Goal: Find specific page/section: Find specific page/section

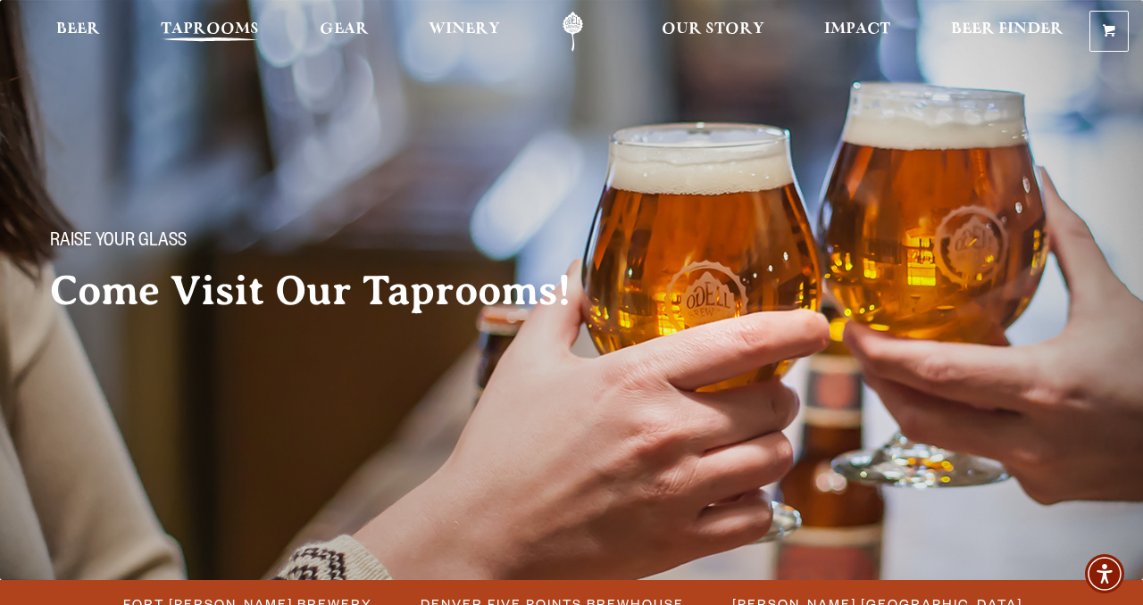
click at [212, 29] on span "Taprooms" at bounding box center [210, 29] width 98 height 14
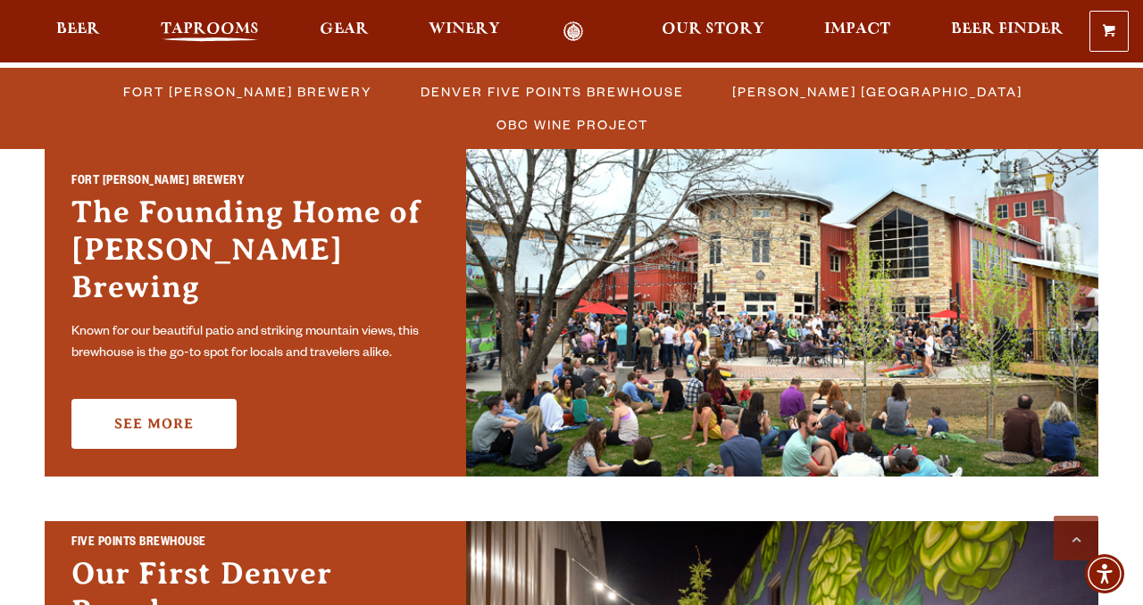
scroll to position [602, 0]
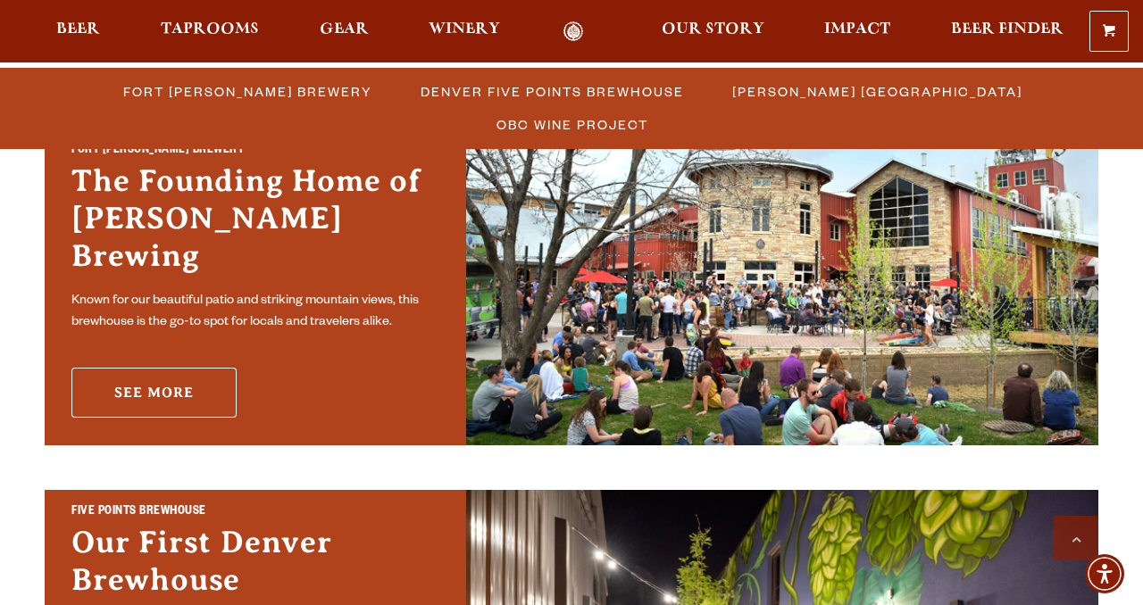
click at [138, 382] on link "See More" at bounding box center [153, 393] width 165 height 50
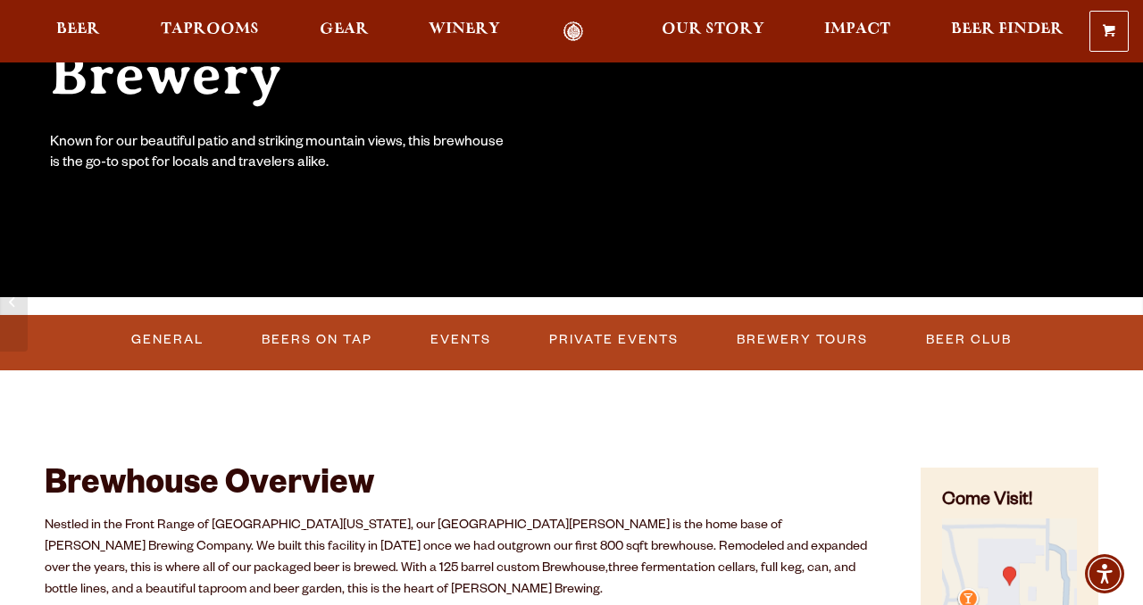
scroll to position [353, 0]
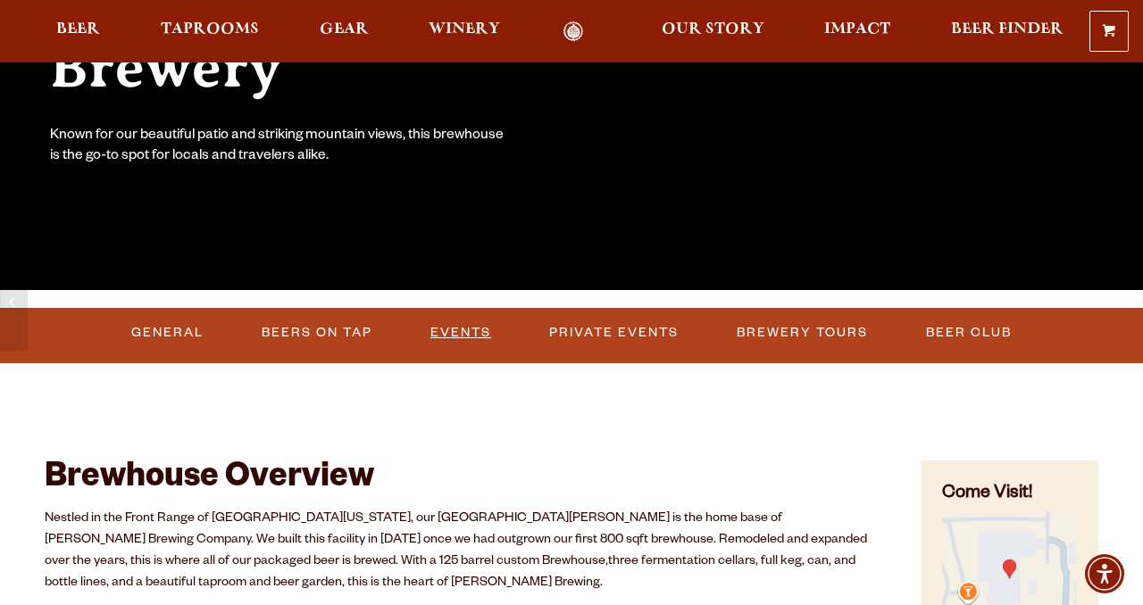
click at [449, 333] on link "Events" at bounding box center [460, 333] width 75 height 41
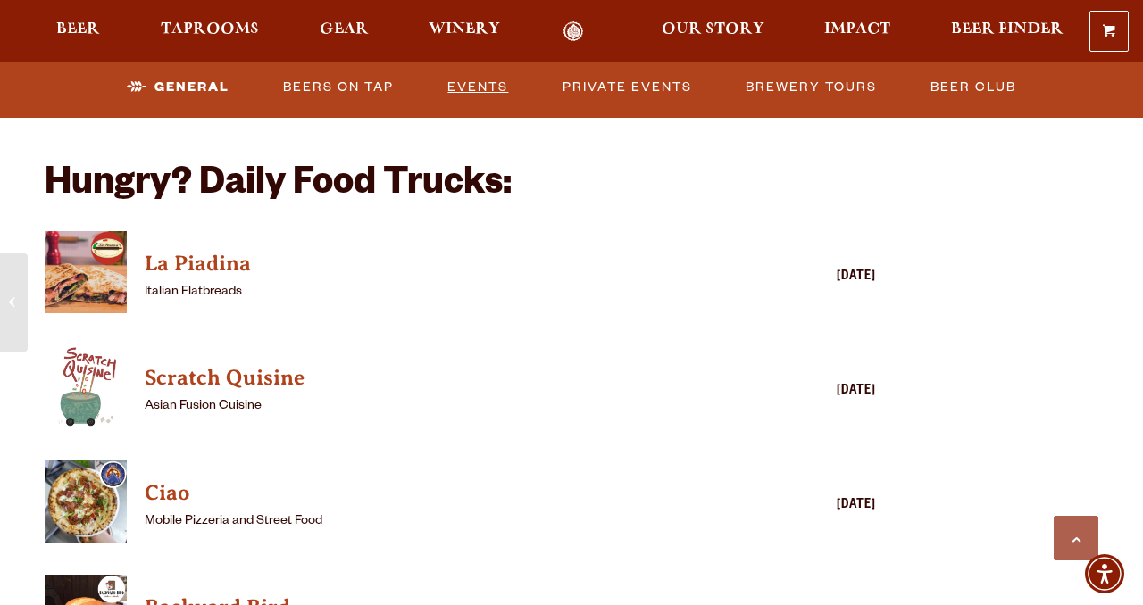
scroll to position [1646, 0]
